Goal: Information Seeking & Learning: Learn about a topic

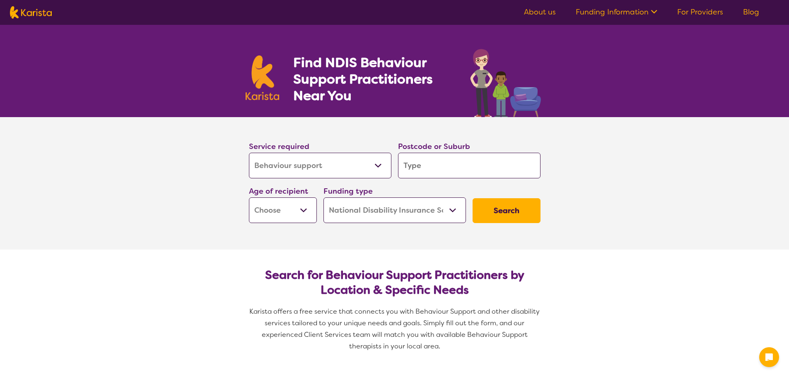
select select "Behaviour support"
select select "NDIS"
select select "Behaviour support"
select select "NDIS"
click at [464, 158] on input "search" at bounding box center [469, 166] width 142 height 26
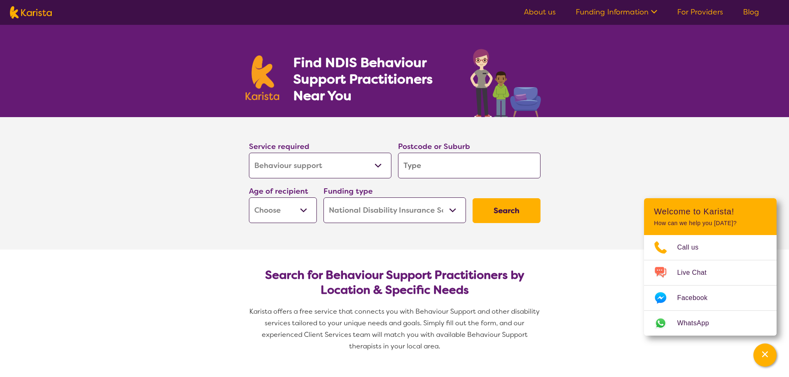
type input "M"
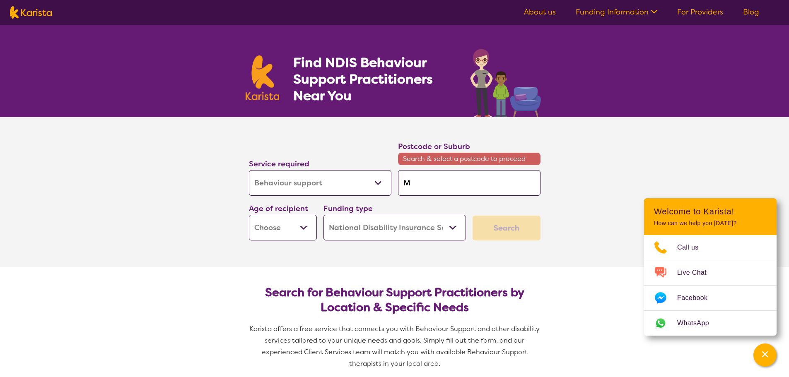
type input "Ma"
type input "Mar"
type input "Maro"
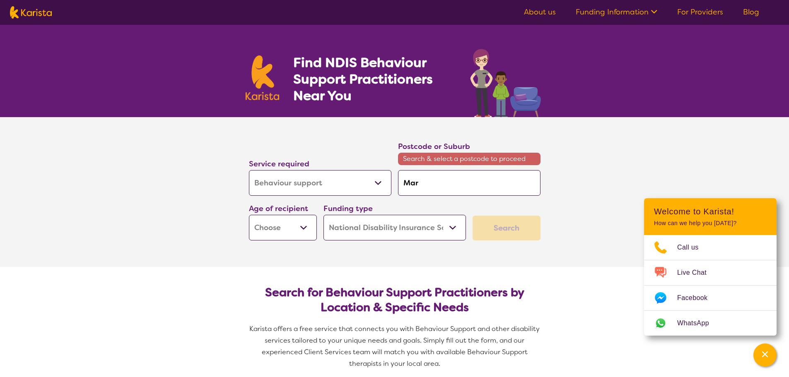
type input "Maro"
type input "[PERSON_NAME]"
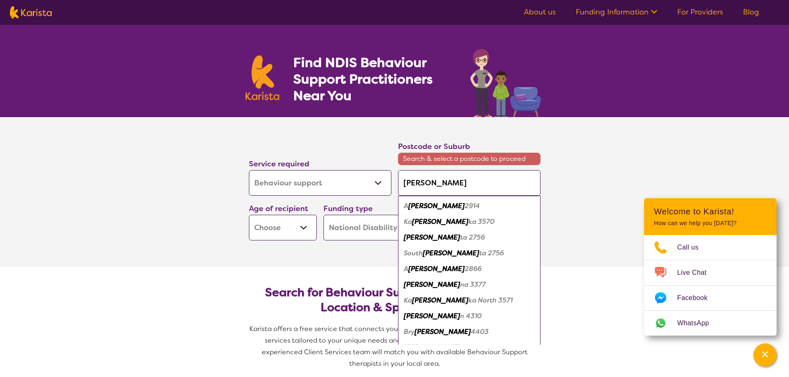
type input "Marooc"
type input "Marooch"
type input "Maroochy"
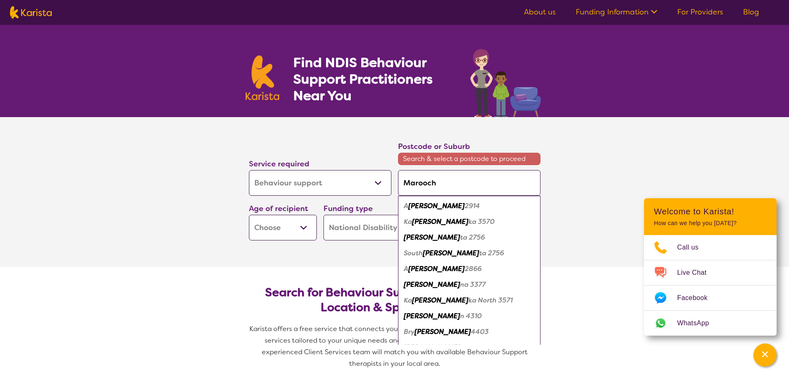
type input "Maroochy"
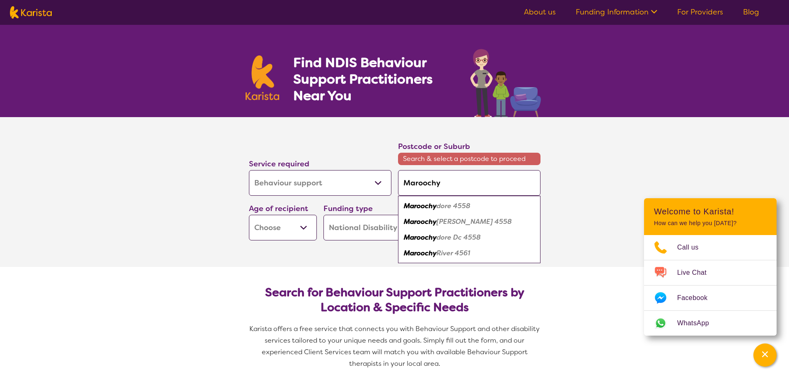
click at [447, 204] on em "dore 4558" at bounding box center [453, 206] width 34 height 9
type input "4558"
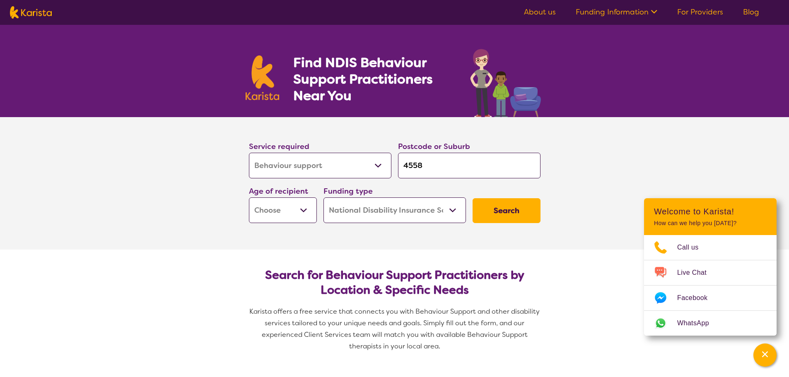
click at [494, 213] on button "Search" at bounding box center [506, 210] width 68 height 25
click at [268, 211] on select "Early Childhood - 0 to 9 Child - 10 to 11 Adolescent - 12 to 17 Adult - 18 to 6…" at bounding box center [283, 210] width 68 height 26
select select "EC"
click at [249, 197] on select "Early Childhood - 0 to 9 Child - 10 to 11 Adolescent - 12 to 17 Adult - 18 to 6…" at bounding box center [283, 210] width 68 height 26
select select "EC"
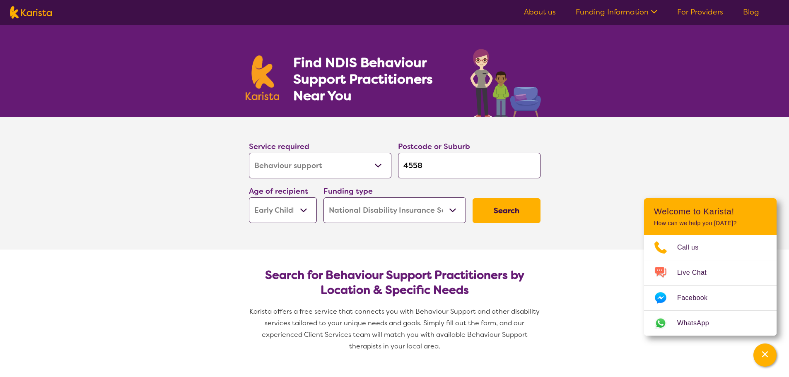
click at [513, 212] on button "Search" at bounding box center [506, 210] width 68 height 25
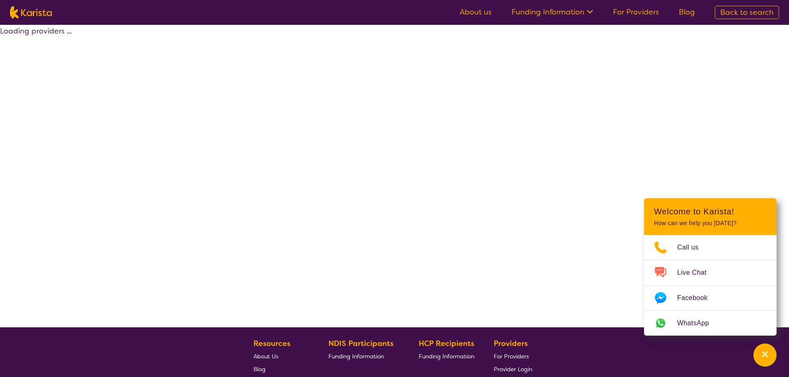
select select "by_score"
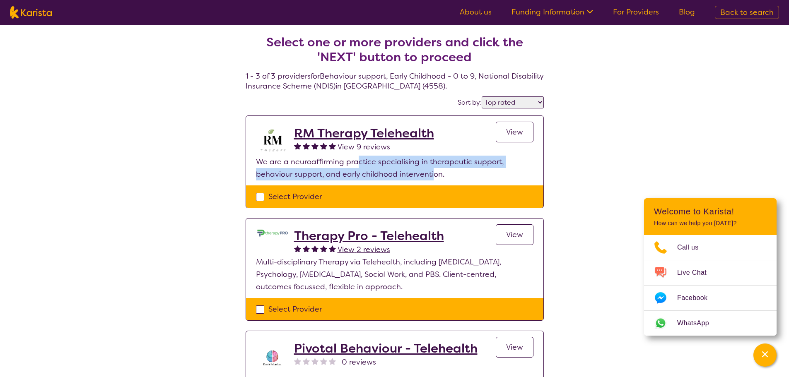
drag, startPoint x: 358, startPoint y: 162, endPoint x: 433, endPoint y: 173, distance: 75.8
click at [433, 173] on p "We are a neuroaffirming practice specialising in therapeutic support, behaviour…" at bounding box center [394, 168] width 277 height 25
click at [514, 137] on span "View" at bounding box center [514, 132] width 17 height 10
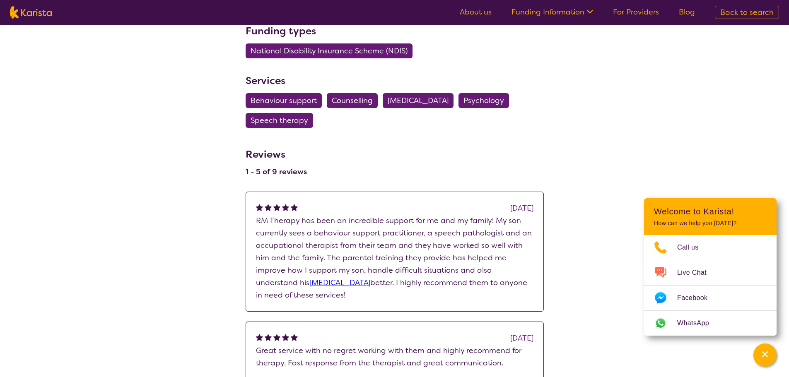
scroll to position [62, 0]
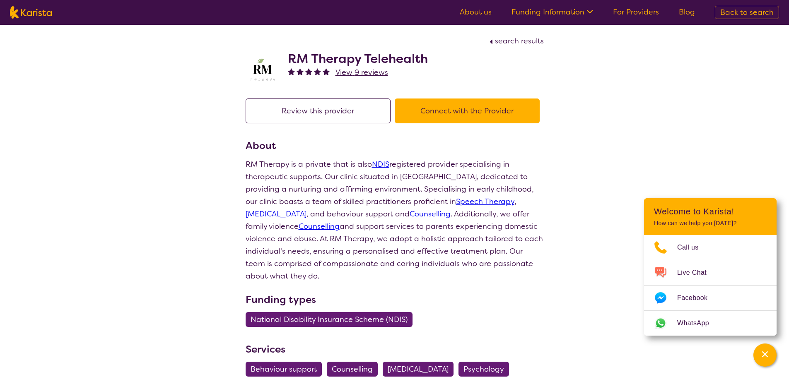
select select "by_score"
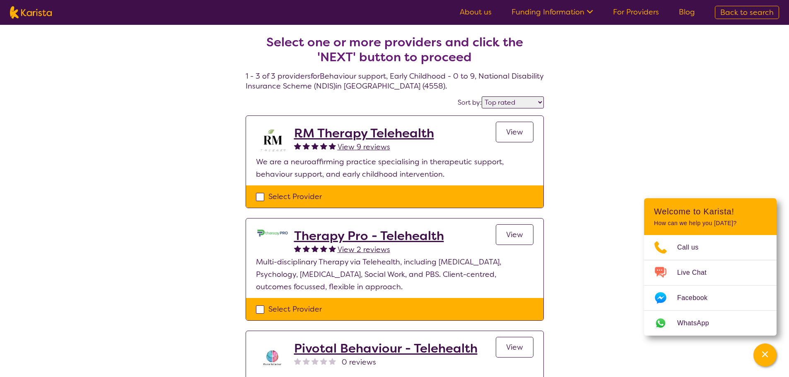
click at [526, 101] on select "Highly reviewed Top rated" at bounding box center [512, 102] width 62 height 12
click at [482, 96] on select "Highly reviewed Top rated" at bounding box center [512, 102] width 62 height 12
select select "Behaviour support"
select select "EC"
select select "NDIS"
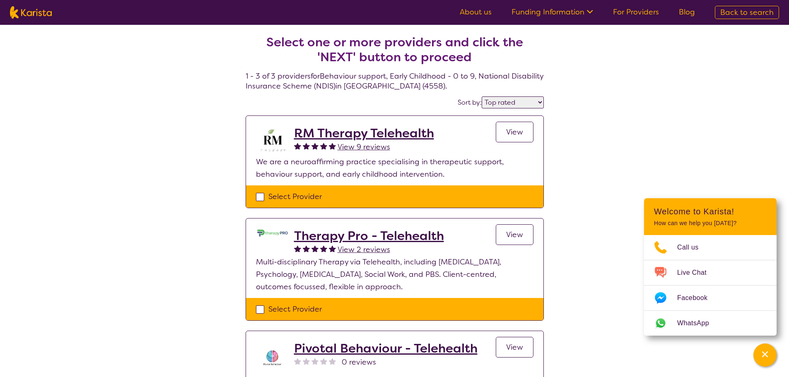
select select "Behaviour support"
select select "EC"
select select "NDIS"
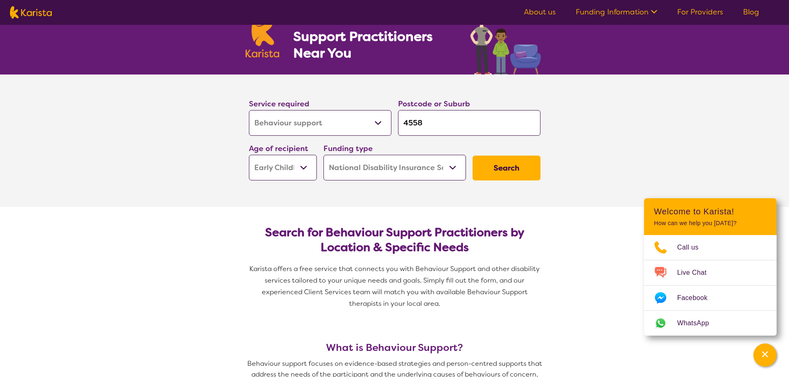
scroll to position [83, 0]
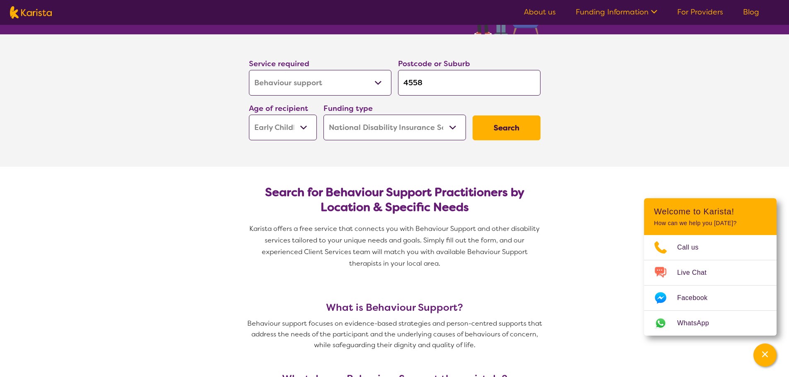
click at [363, 114] on div "Funding type Home Care Package (HCP) National Disability Insurance Scheme (NDIS…" at bounding box center [394, 121] width 142 height 38
click at [353, 127] on select "Home Care Package (HCP) National Disability Insurance Scheme (NDIS) I don't know" at bounding box center [394, 128] width 142 height 26
click at [323, 115] on select "Home Care Package (HCP) National Disability Insurance Scheme (NDIS) I don't know" at bounding box center [394, 128] width 142 height 26
click at [505, 123] on button "Search" at bounding box center [506, 127] width 68 height 25
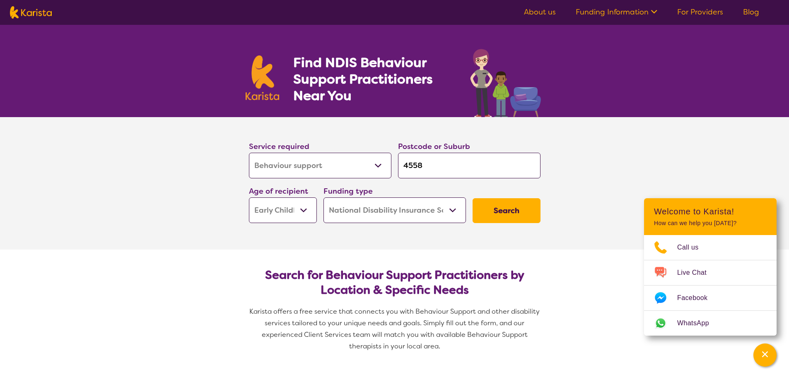
select select "by_score"
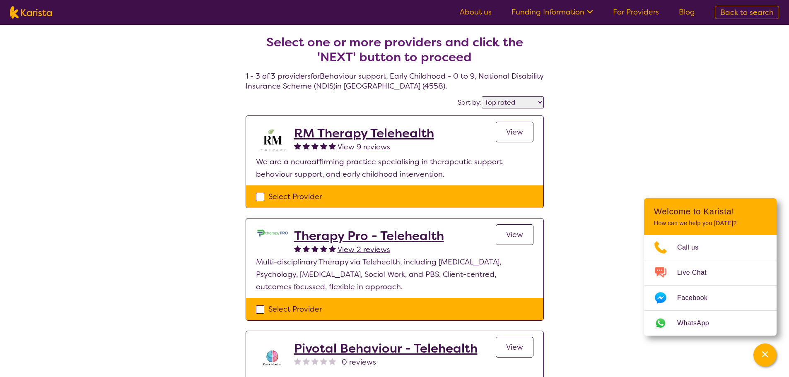
scroll to position [83, 0]
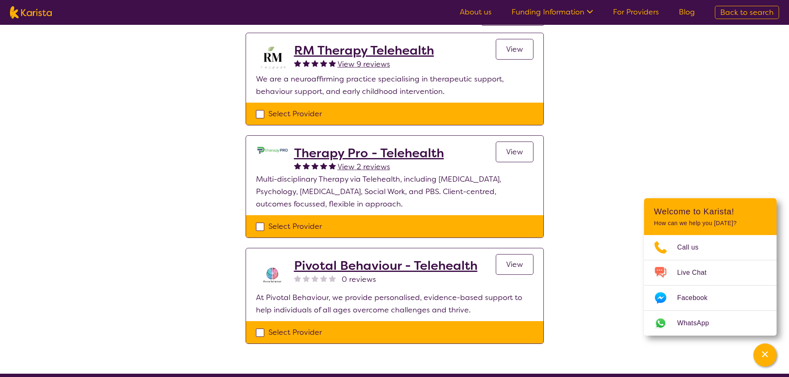
select select "Behaviour support"
select select "EC"
select select "NDIS"
select select "Behaviour support"
select select "EC"
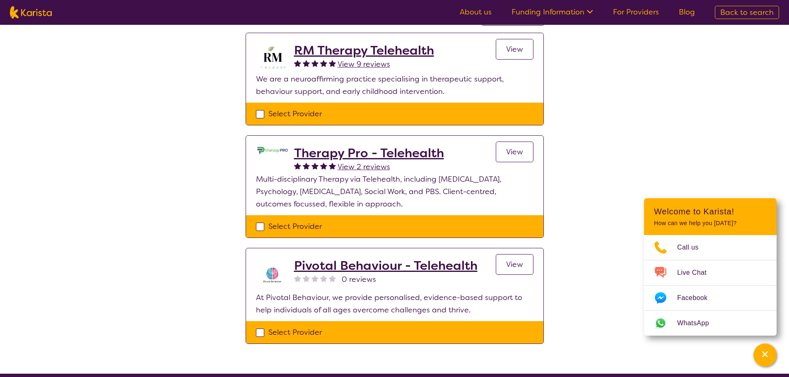
select select "NDIS"
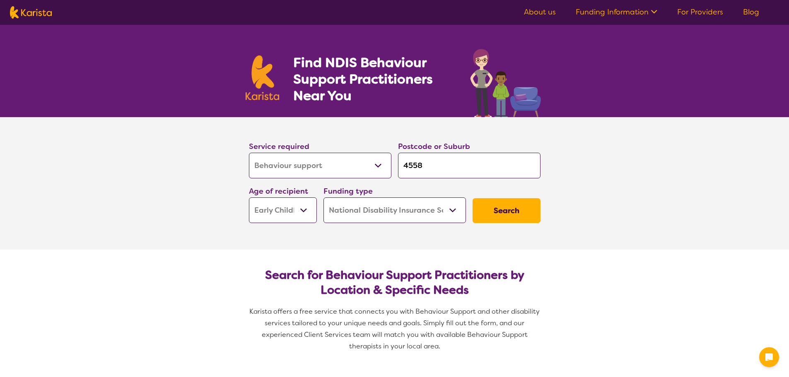
select select "Behaviour support"
select select "EC"
select select "NDIS"
select select "Behaviour support"
select select "EC"
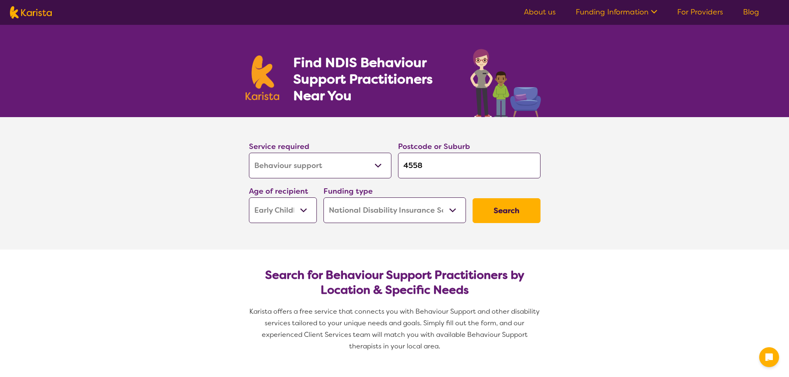
select select "NDIS"
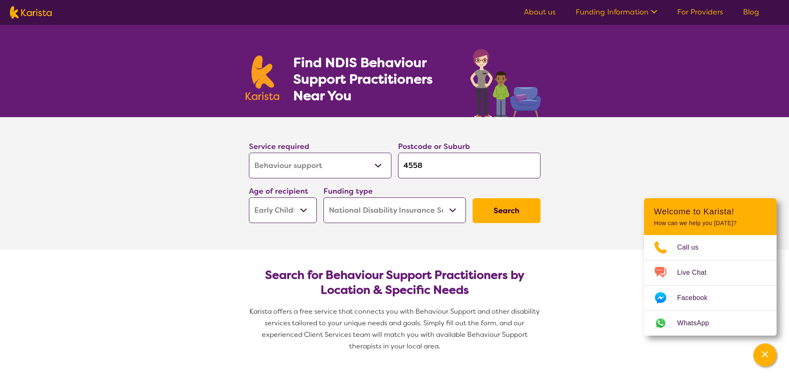
click at [445, 164] on input "4558" at bounding box center [469, 166] width 142 height 26
click at [354, 160] on select "Allied Health Assistant Assessment (ADHD or Autism) Behaviour support Counselli…" at bounding box center [320, 166] width 142 height 26
click at [487, 209] on button "Search" at bounding box center [506, 210] width 68 height 25
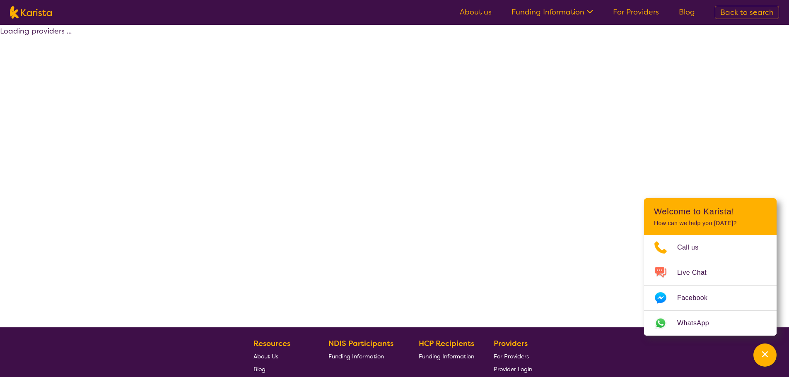
select select "by_score"
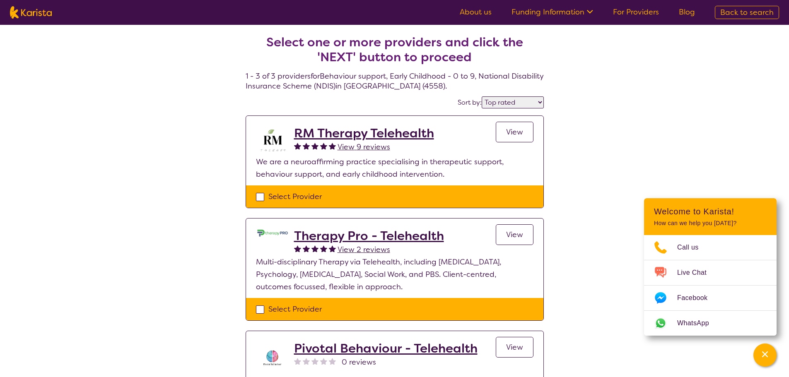
select select "Behaviour support"
select select "EC"
select select "NDIS"
select select "Behaviour support"
select select "EC"
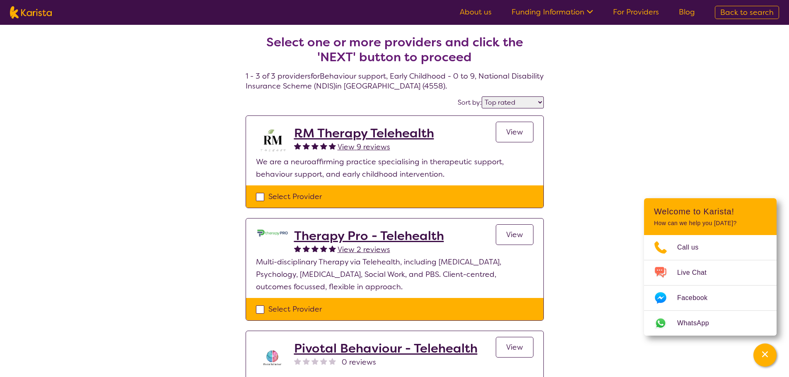
select select "NDIS"
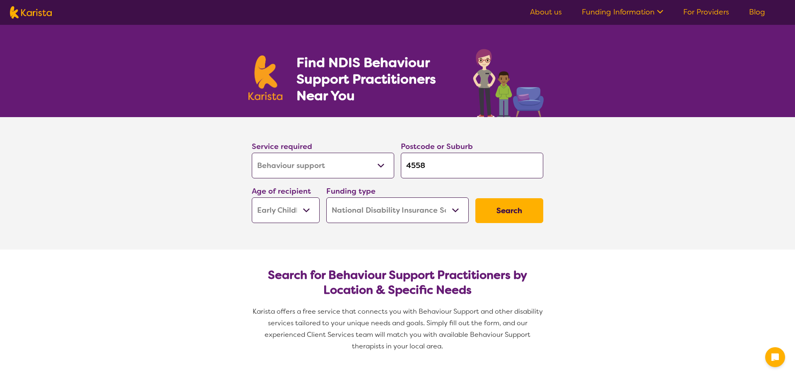
select select "Behaviour support"
select select "EC"
select select "NDIS"
select select "Behaviour support"
select select "EC"
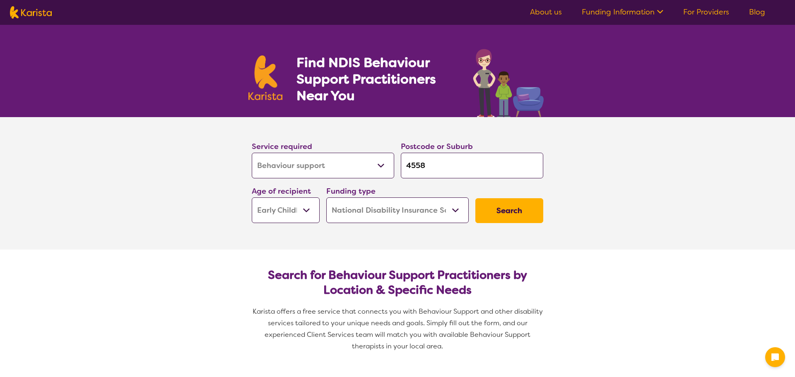
select select "NDIS"
click at [265, 216] on select "Early Childhood - 0 to 9 Child - 10 to 11 Adolescent - 12 to 17 Adult - 18 to 6…" at bounding box center [283, 210] width 68 height 26
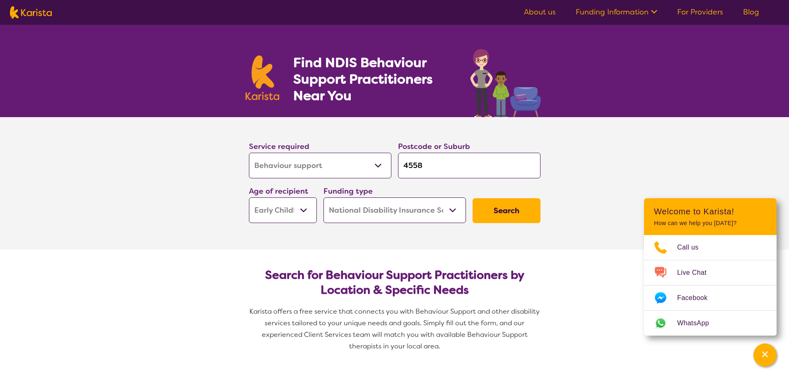
select select "CH"
click at [249, 197] on select "Early Childhood - 0 to 9 Child - 10 to 11 Adolescent - 12 to 17 Adult - 18 to 6…" at bounding box center [283, 210] width 68 height 26
select select "CH"
click at [487, 211] on button "Search" at bounding box center [506, 210] width 68 height 25
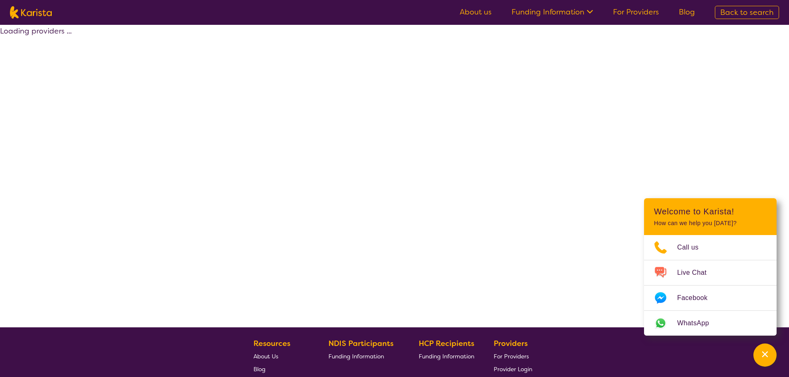
select select "by_score"
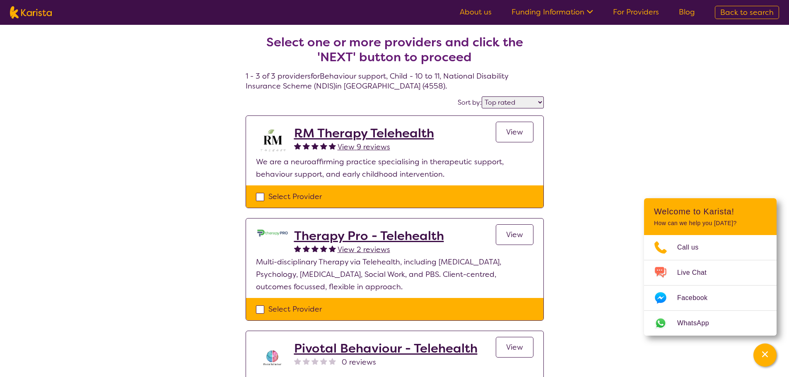
select select "Behaviour support"
select select "CH"
select select "NDIS"
select select "Behaviour support"
select select "CH"
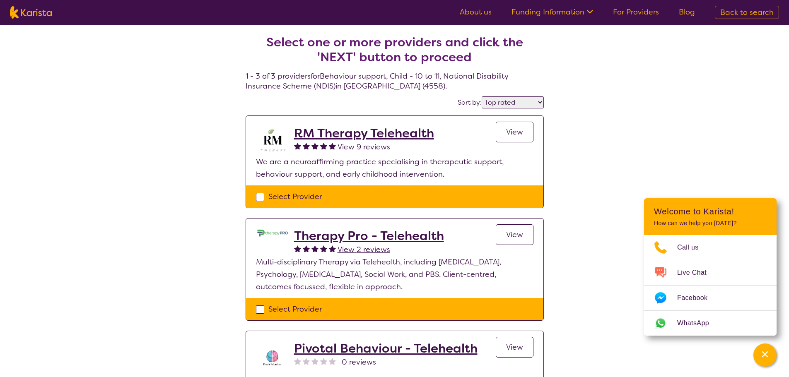
select select "NDIS"
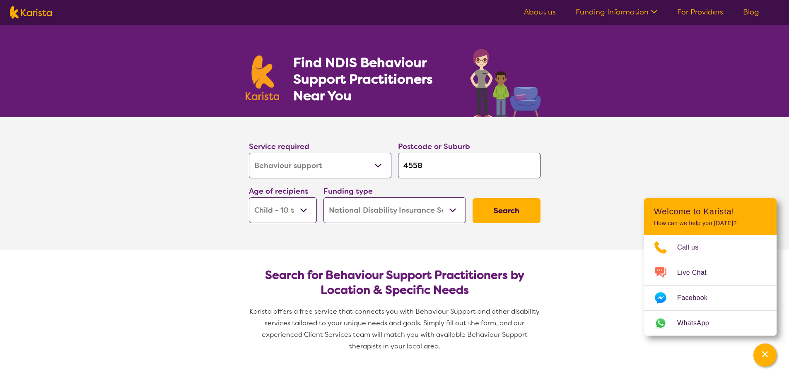
click at [415, 214] on select "Home Care Package (HCP) National Disability Insurance Scheme (NDIS) I don't know" at bounding box center [394, 210] width 142 height 26
click at [267, 210] on select "Early Childhood - 0 to 9 Child - 10 to 11 Adolescent - 12 to 17 Adult - 18 to 6…" at bounding box center [283, 210] width 68 height 26
select select "AS"
click at [249, 197] on select "Early Childhood - 0 to 9 Child - 10 to 11 Adolescent - 12 to 17 Adult - 18 to 6…" at bounding box center [283, 210] width 68 height 26
select select "AS"
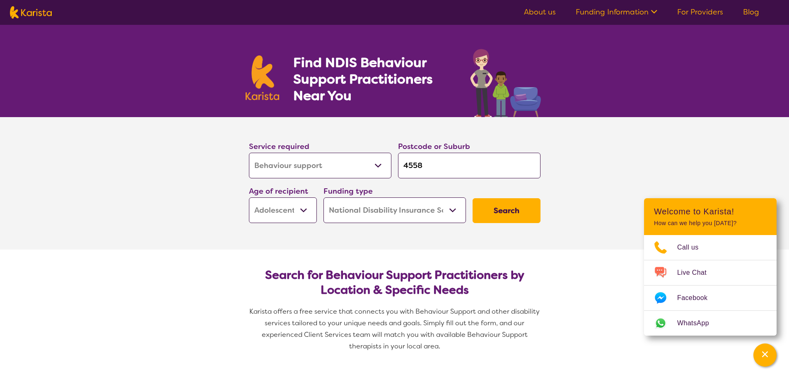
click at [509, 210] on button "Search" at bounding box center [506, 210] width 68 height 25
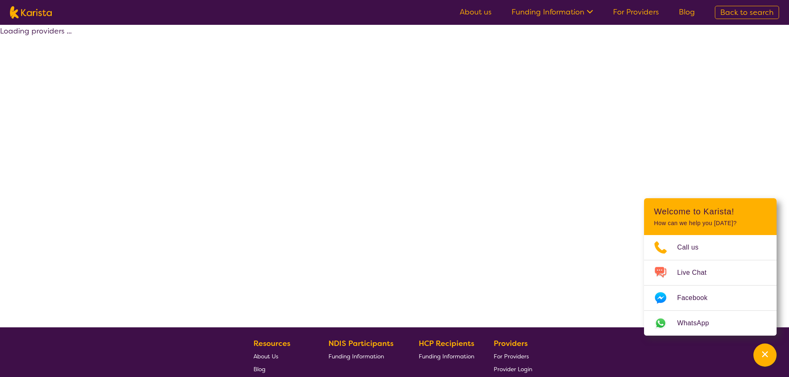
select select "by_score"
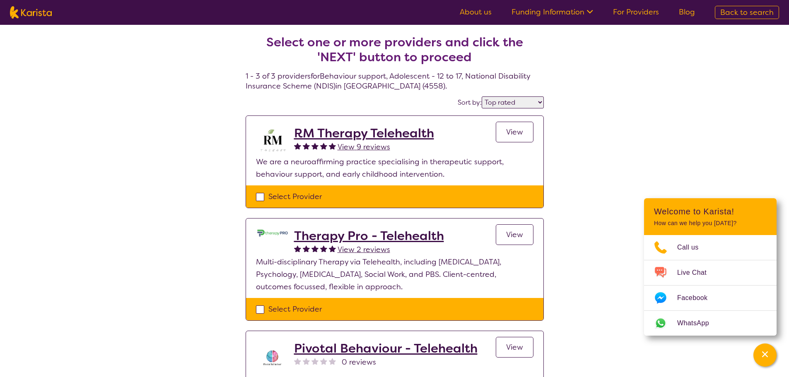
select select "Behaviour support"
select select "AS"
select select "NDIS"
select select "Behaviour support"
select select "AS"
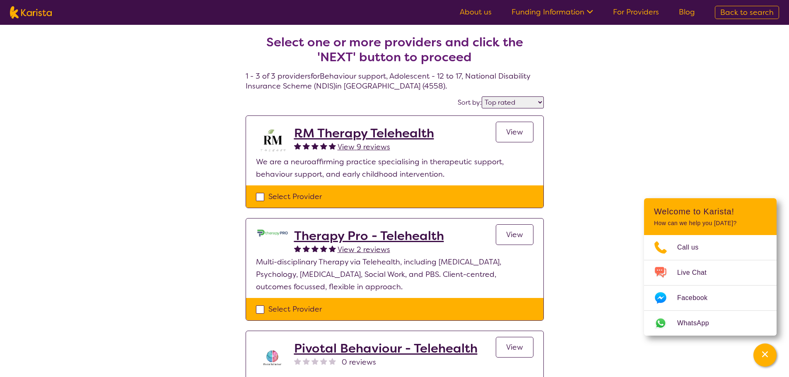
select select "NDIS"
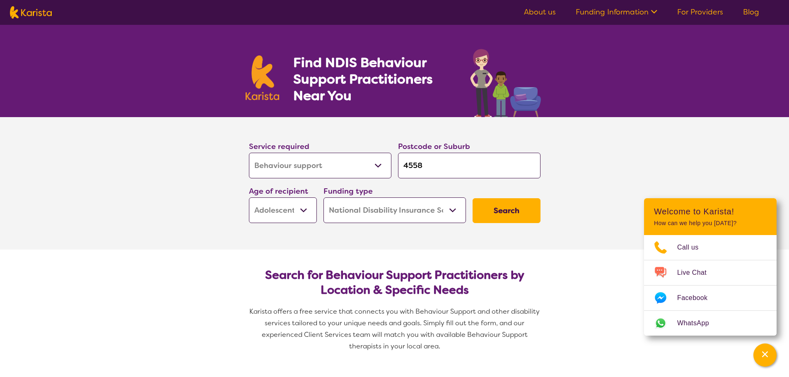
click at [286, 215] on select "Early Childhood - 0 to 9 Child - 10 to 11 Adolescent - 12 to 17 Adult - 18 to 6…" at bounding box center [283, 210] width 68 height 26
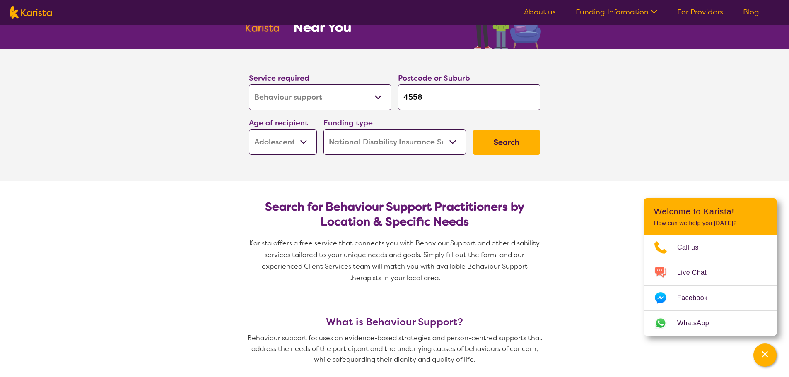
scroll to position [83, 0]
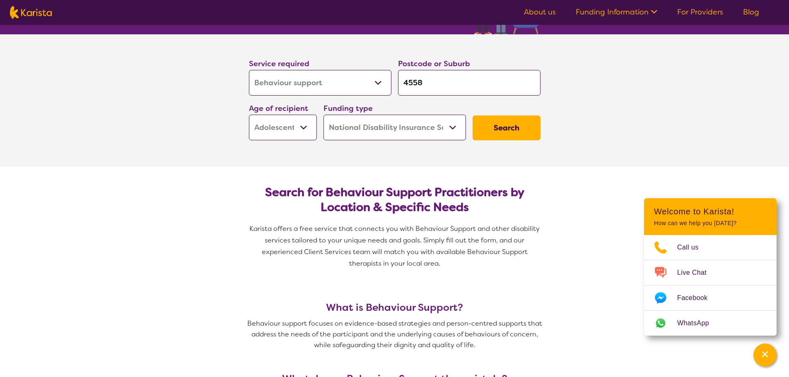
click at [276, 127] on select "Early Childhood - 0 to 9 Child - 10 to 11 Adolescent - 12 to 17 Adult - 18 to 6…" at bounding box center [283, 128] width 68 height 26
select select "AD"
click at [249, 115] on select "Early Childhood - 0 to 9 Child - 10 to 11 Adolescent - 12 to 17 Adult - 18 to 6…" at bounding box center [283, 128] width 68 height 26
select select "AD"
click at [518, 135] on button "Search" at bounding box center [506, 127] width 68 height 25
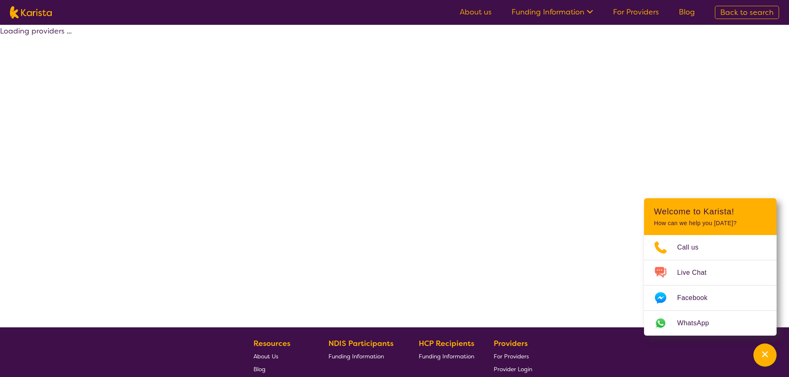
select select "by_score"
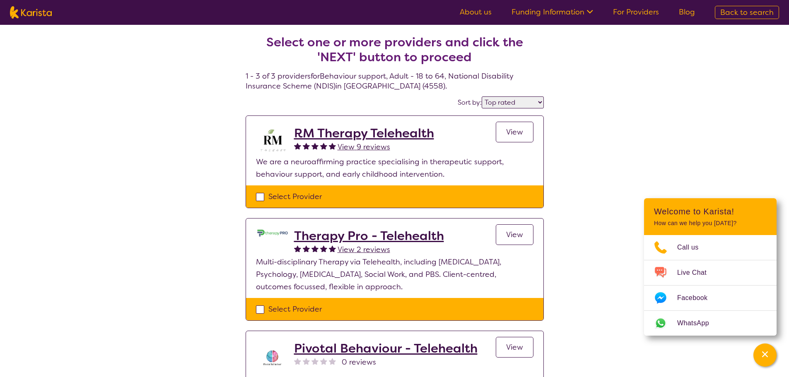
scroll to position [83, 0]
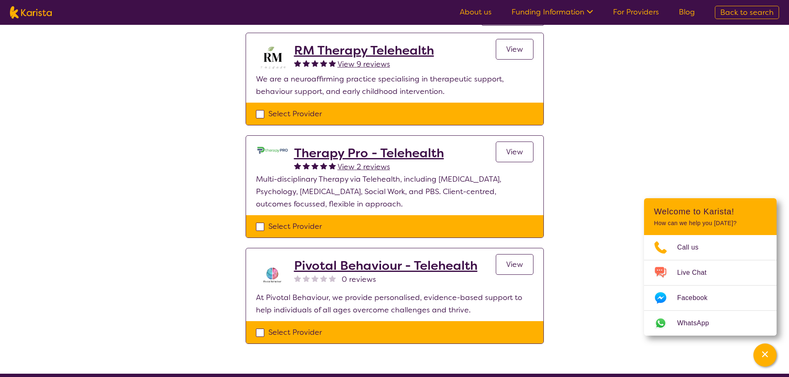
select select "Behaviour support"
select select "AD"
select select "NDIS"
select select "Behaviour support"
select select "AD"
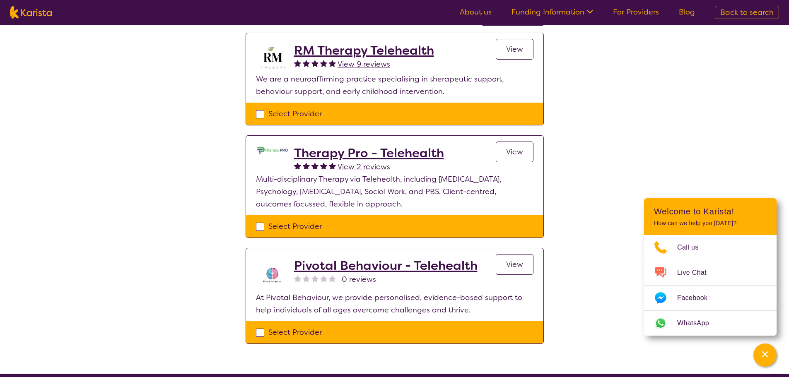
select select "NDIS"
